Goal: Navigation & Orientation: Find specific page/section

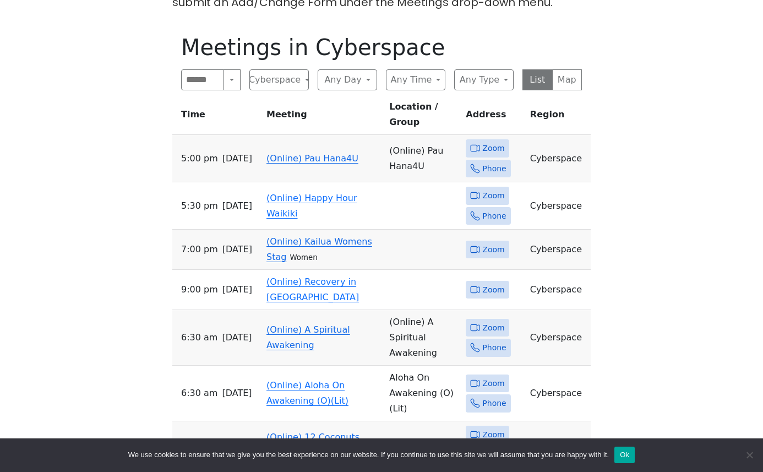
scroll to position [413, 0]
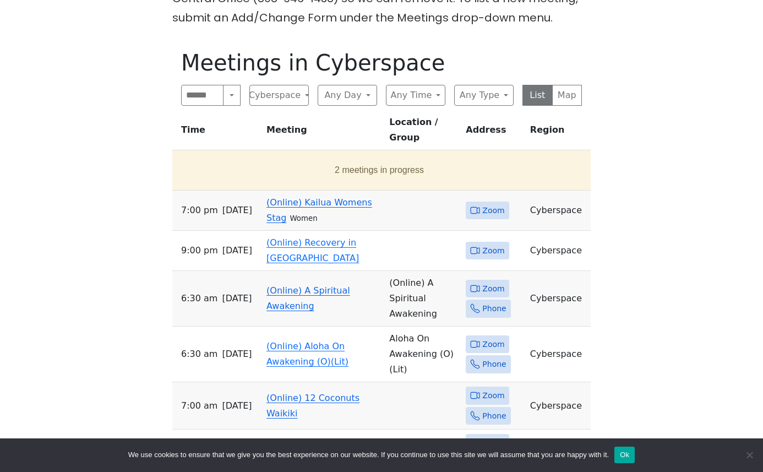
scroll to position [391, 0]
click at [292, 238] on link "(Online) Recovery in [GEOGRAPHIC_DATA]" at bounding box center [312, 251] width 92 height 26
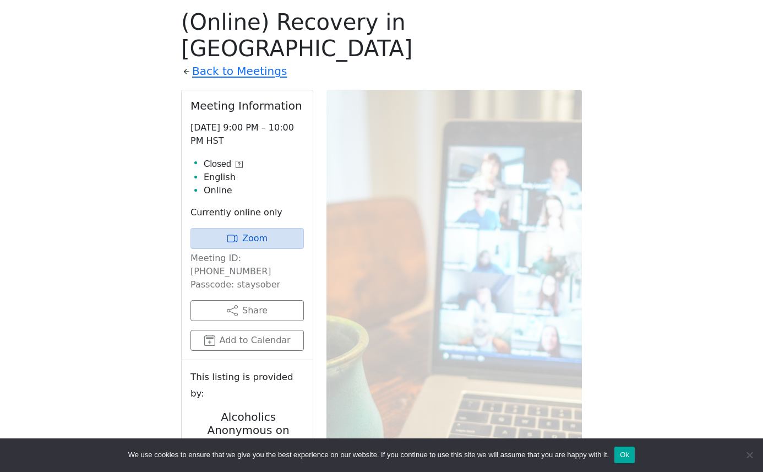
scroll to position [443, 0]
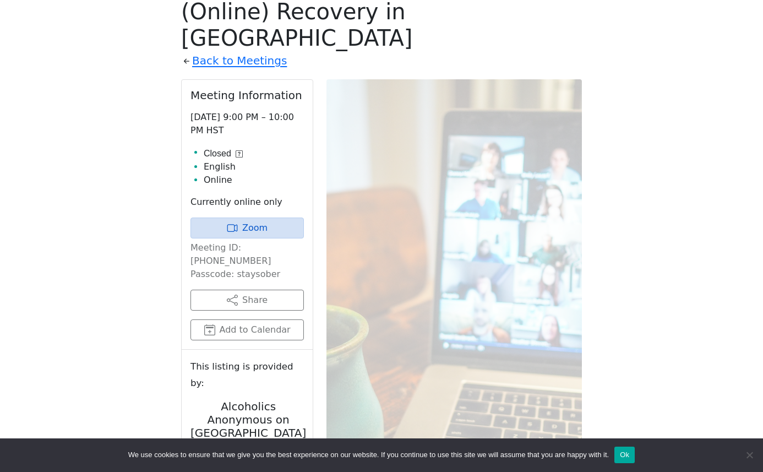
click at [237, 150] on icon at bounding box center [239, 153] width 7 height 7
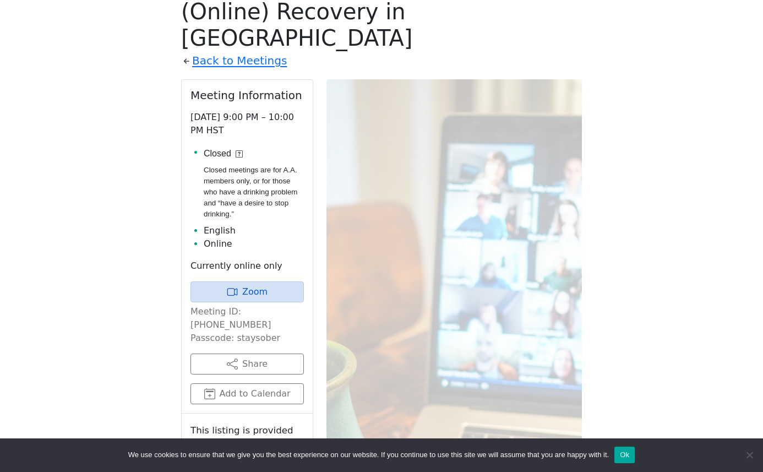
click at [237, 150] on icon at bounding box center [239, 153] width 7 height 7
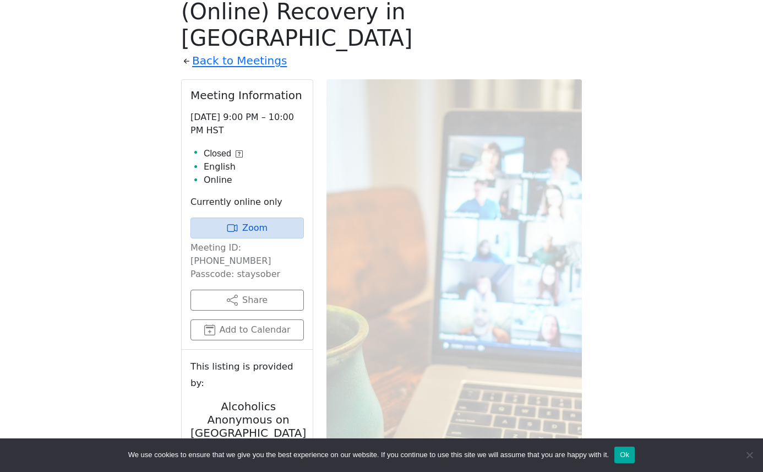
click at [151, 150] on div "Freedom from Bondage (was Sundays, noon, North Shore) has been cancelled due to…" at bounding box center [381, 209] width 686 height 685
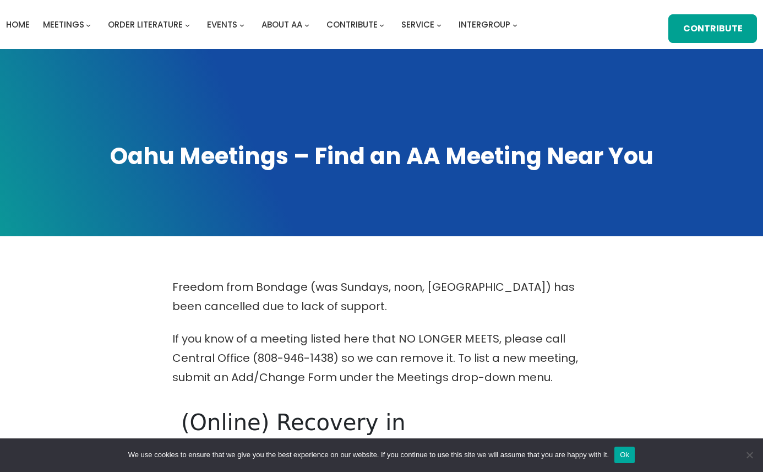
scroll to position [391, 0]
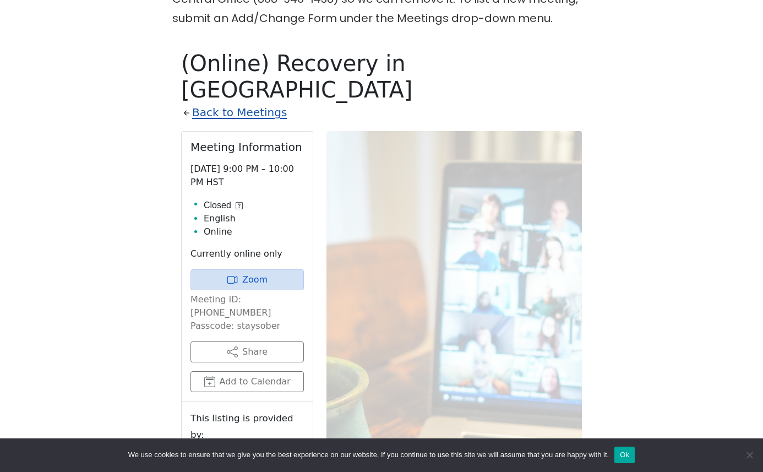
click at [242, 103] on link "Back to Meetings" at bounding box center [239, 112] width 95 height 19
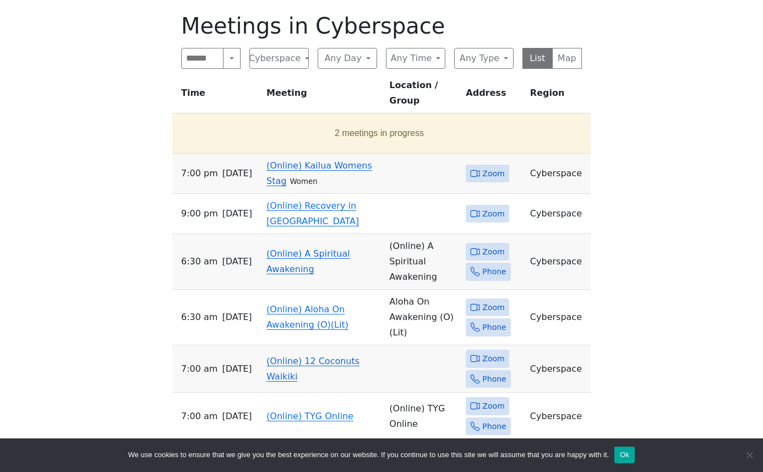
scroll to position [428, 0]
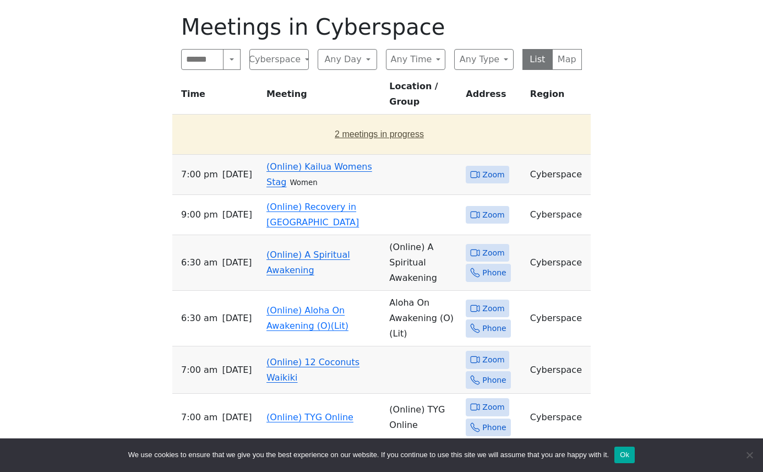
click at [350, 121] on button "2 meetings in progress" at bounding box center [379, 134] width 405 height 31
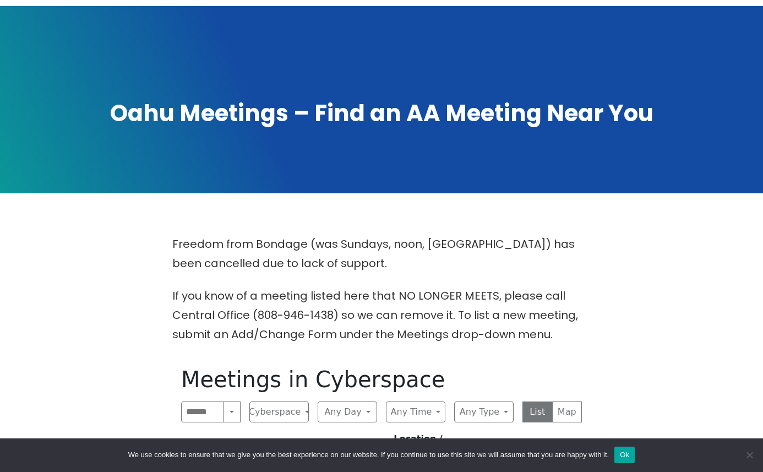
scroll to position [0, 0]
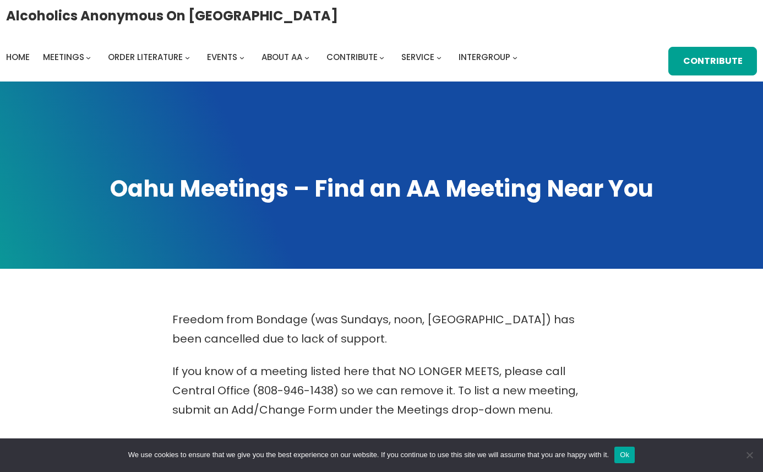
click at [145, 191] on h1 "Oahu Meetings – Find an AA Meeting Near You" at bounding box center [381, 188] width 741 height 31
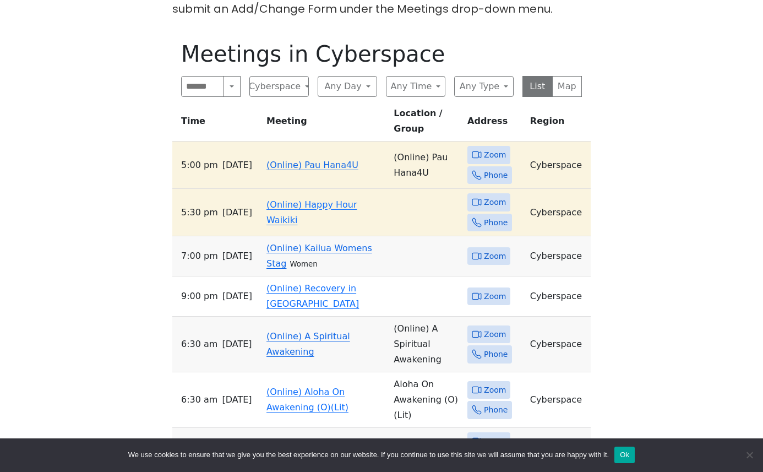
scroll to position [414, 0]
